Goal: Find specific page/section: Find specific page/section

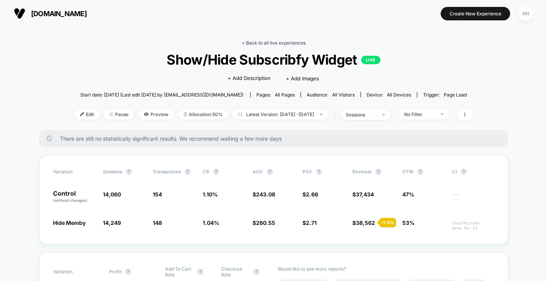
click at [262, 42] on link "< Back to all live experiences" at bounding box center [274, 43] width 64 height 6
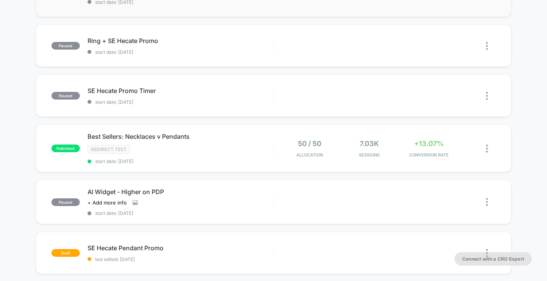
scroll to position [209, 0]
click at [232, 148] on div "Redirect Test" at bounding box center [180, 148] width 186 height 9
